Goal: Transaction & Acquisition: Purchase product/service

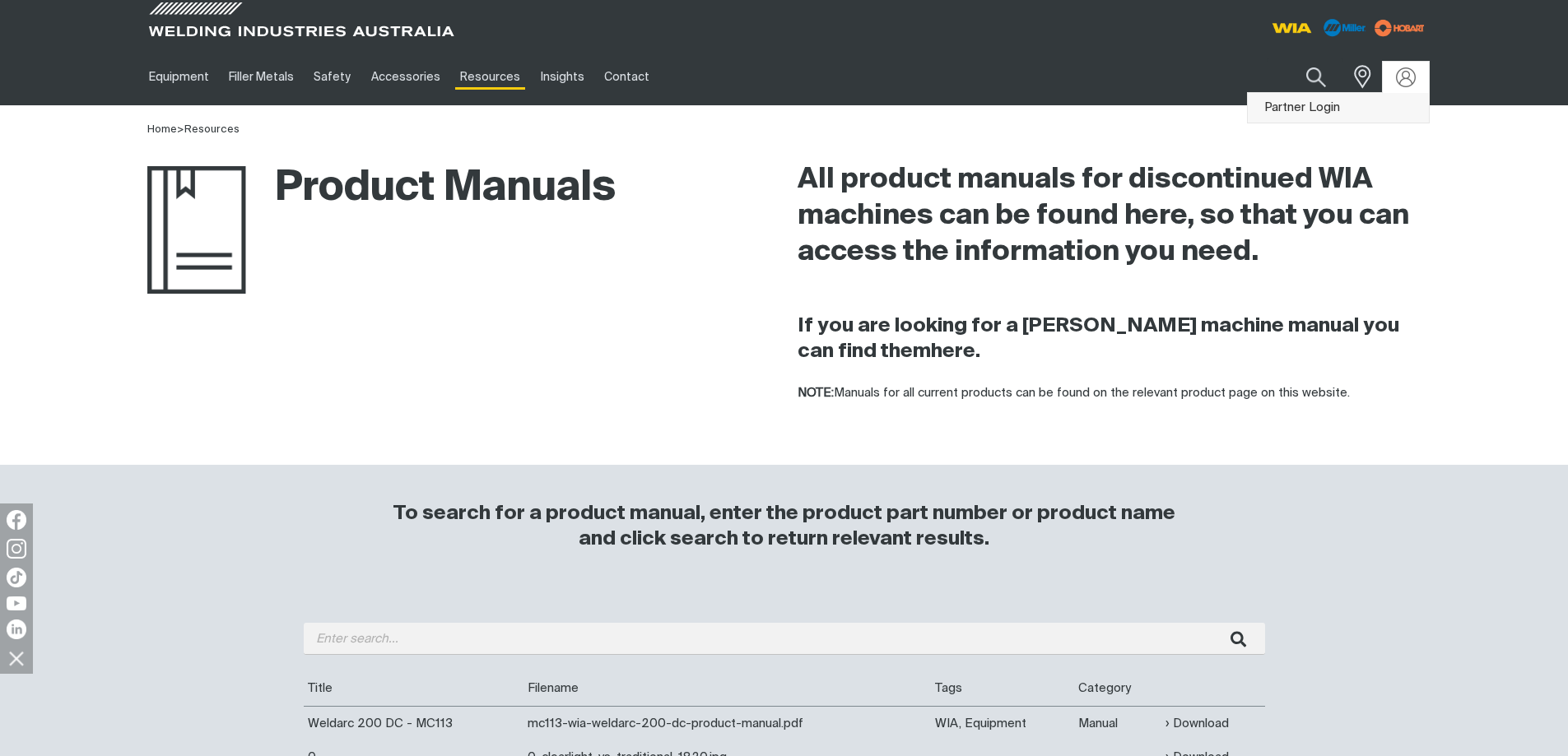
click at [1367, 105] on link "Partner Login" at bounding box center [1338, 108] width 181 height 30
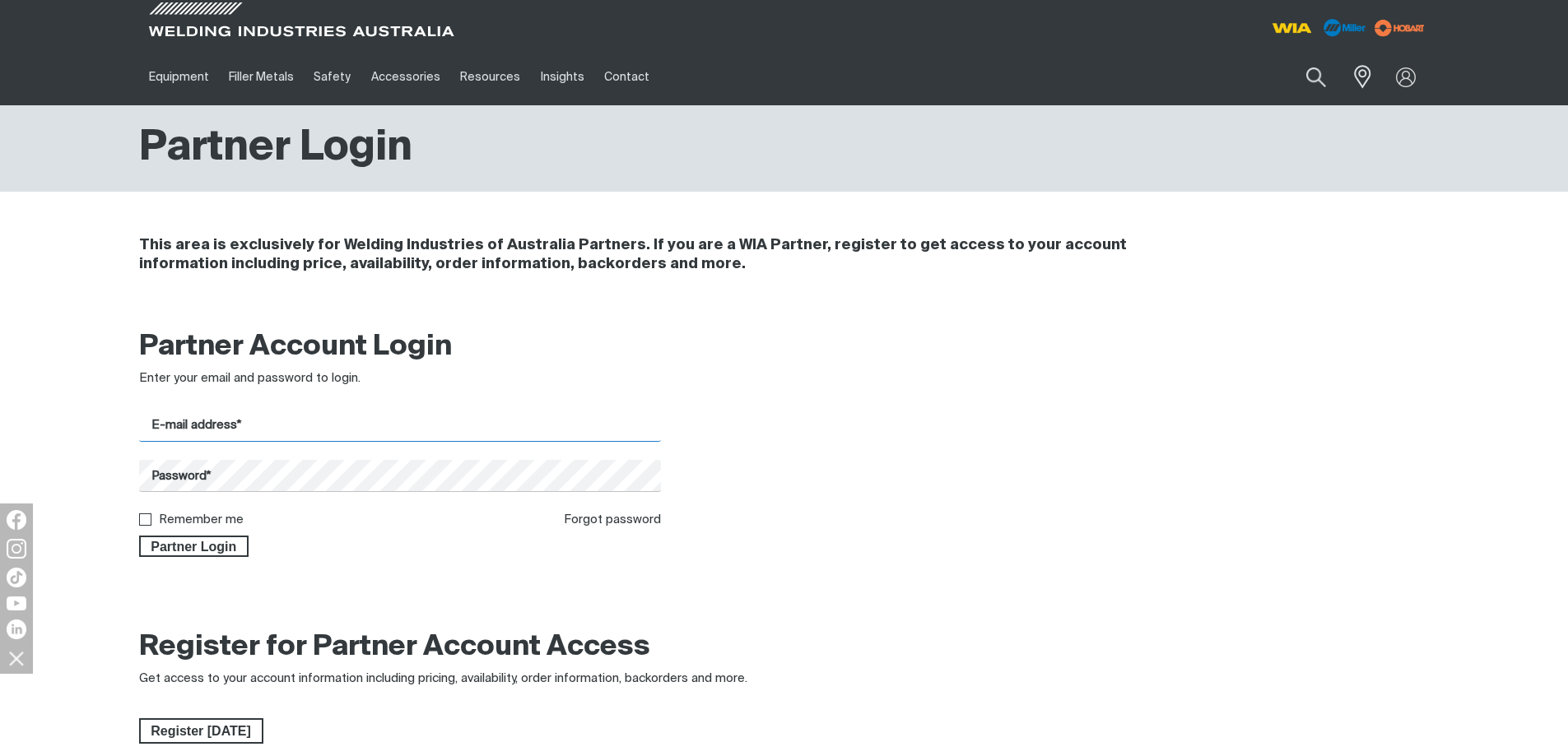
type input "[EMAIL_ADDRESS][DOMAIN_NAME]"
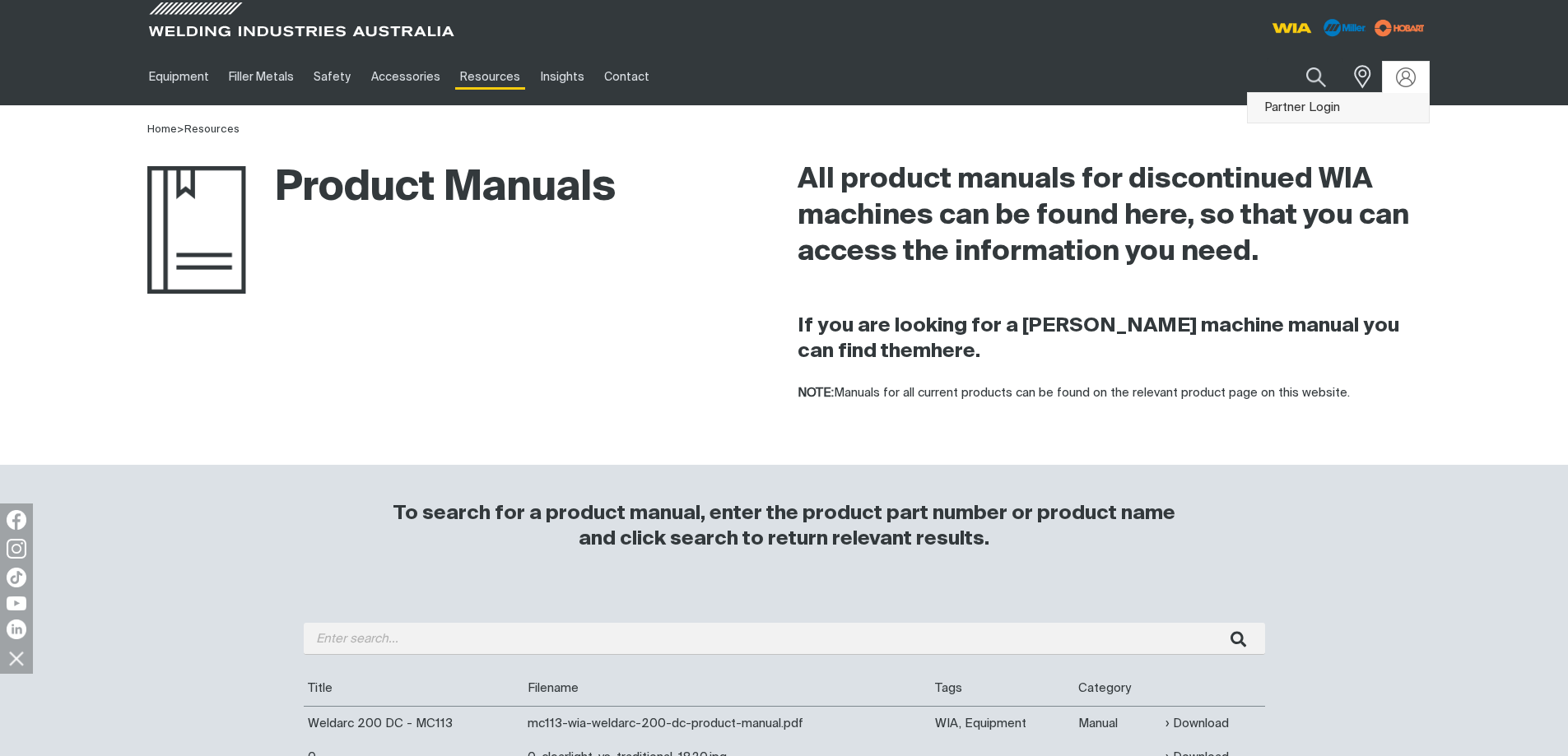
click at [1389, 98] on link "Partner Login" at bounding box center [1338, 108] width 181 height 30
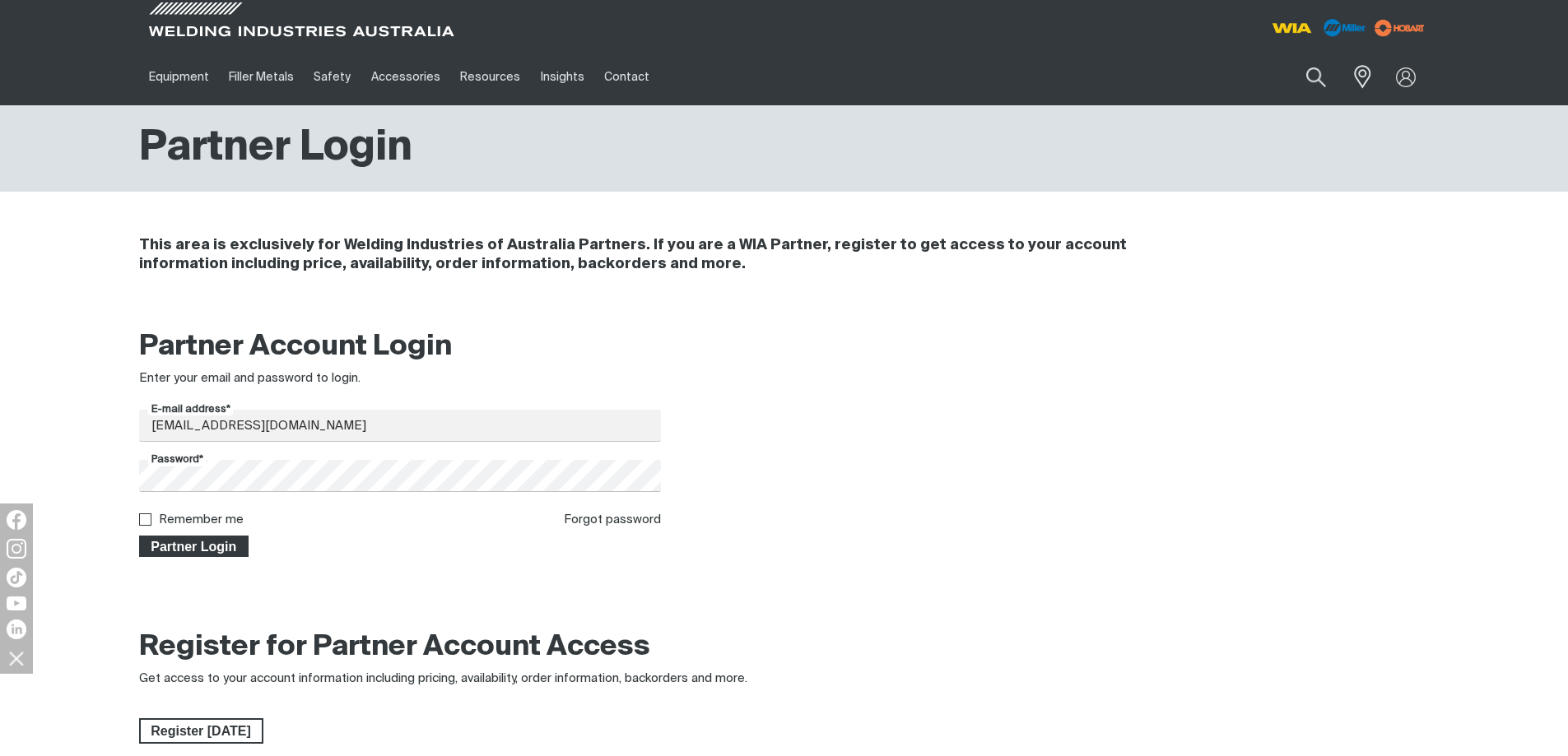
click at [223, 550] on span "Partner Login" at bounding box center [194, 547] width 107 height 21
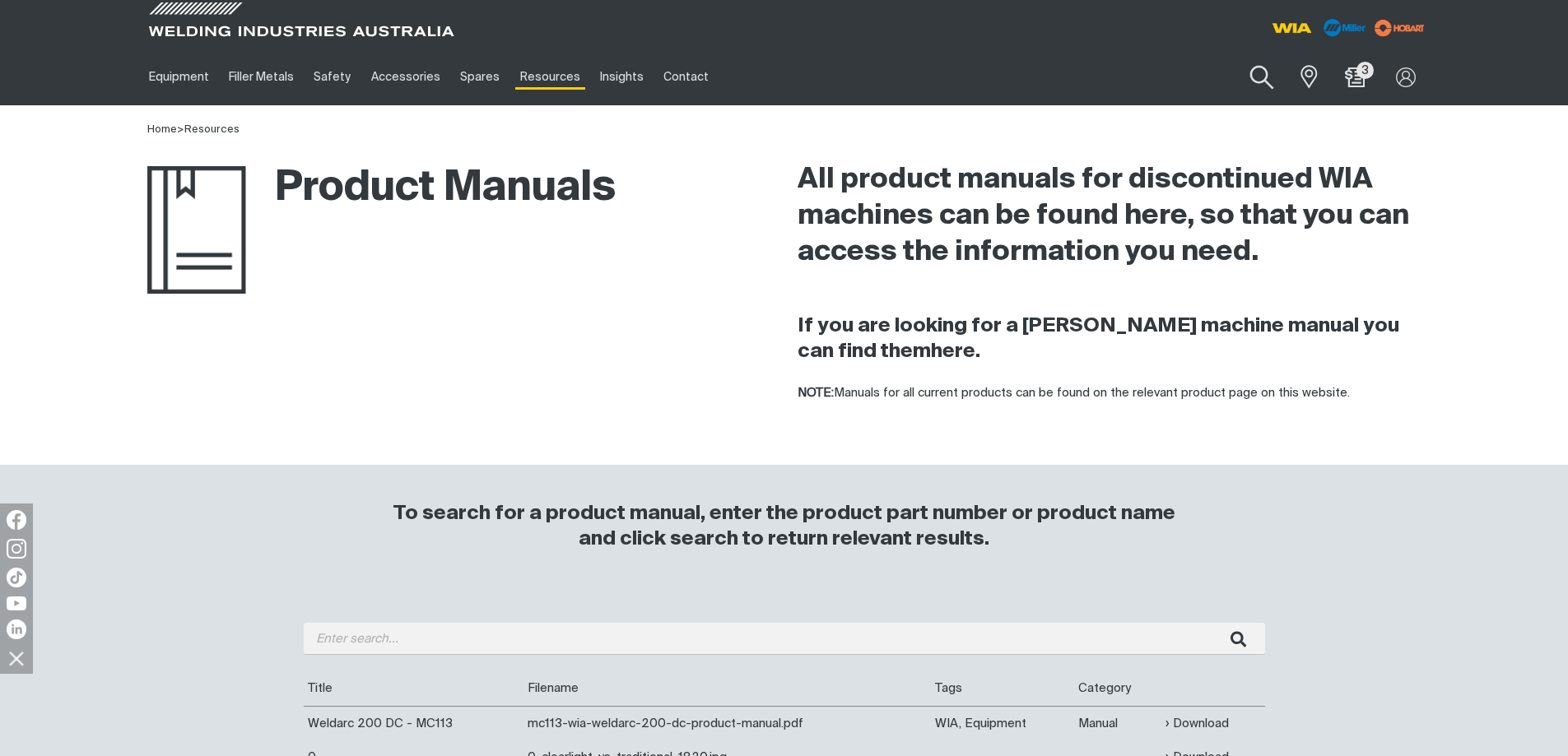
click at [1269, 70] on button "Search products" at bounding box center [1262, 77] width 67 height 47
click at [1071, 73] on input "Search" at bounding box center [1162, 77] width 254 height 37
type input "d0033"
click at [1233, 58] on button "Search products" at bounding box center [1261, 77] width 56 height 39
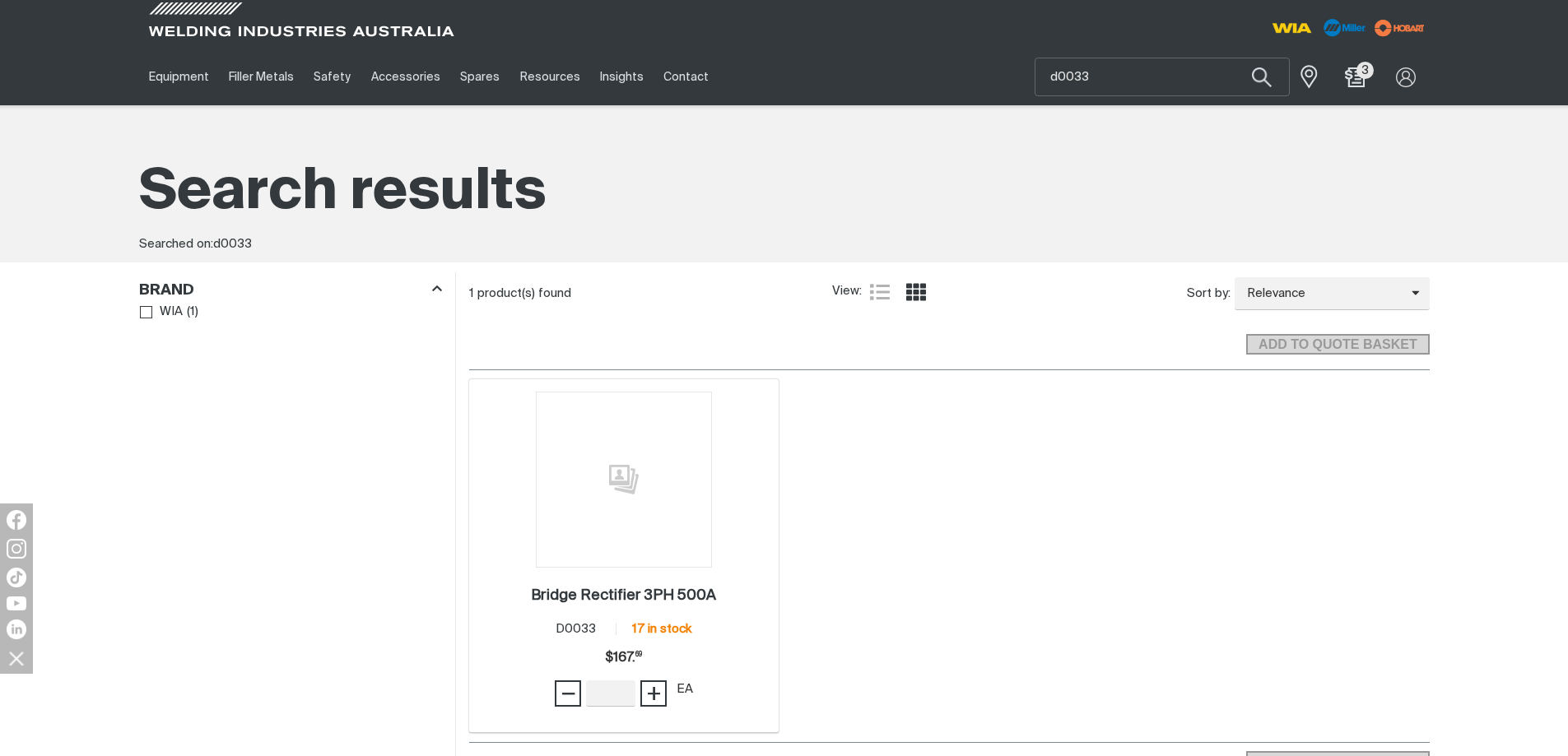
drag, startPoint x: 753, startPoint y: 648, endPoint x: 735, endPoint y: 623, distance: 30.8
click at [748, 642] on div "Price $167.69 $167. 69 − Quantity + Unit of measure EA" at bounding box center [624, 676] width 294 height 69
click at [687, 595] on h2 "Bridge Rectifier 3PH 500A ." at bounding box center [623, 595] width 185 height 15
